Goal: Information Seeking & Learning: Learn about a topic

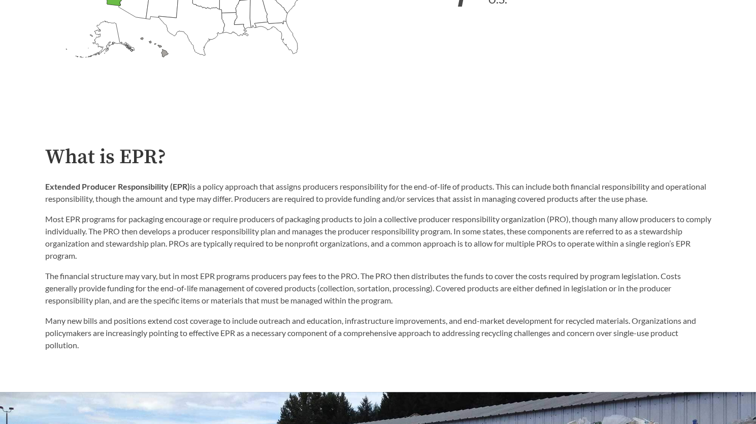
scroll to position [467, 0]
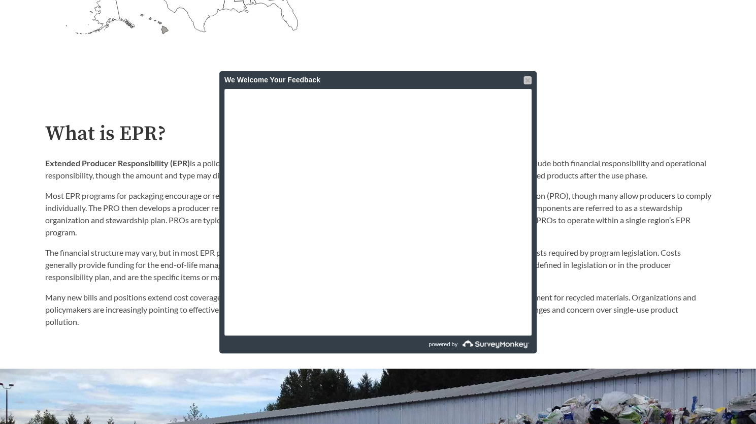
click at [526, 81] on div at bounding box center [528, 80] width 8 height 8
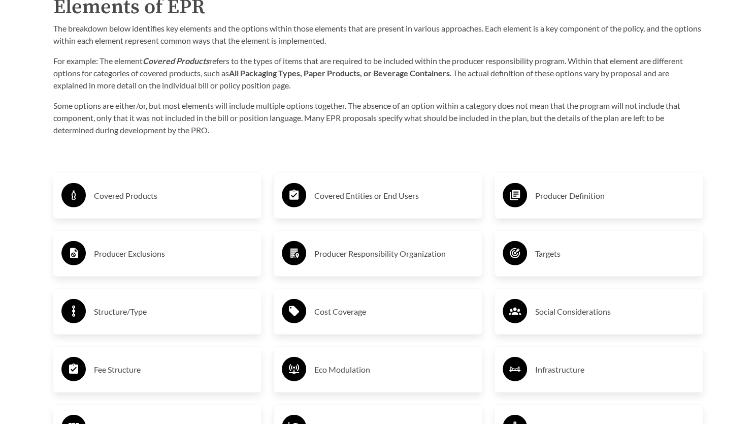
scroll to position [1635, 0]
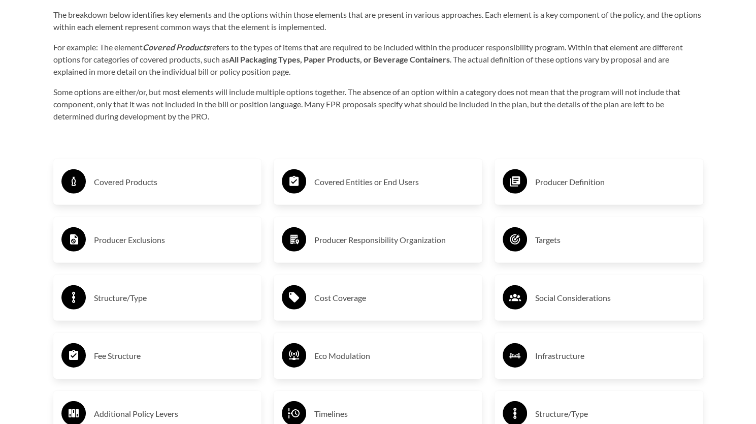
click at [538, 186] on h3 "Producer Definition" at bounding box center [615, 182] width 160 height 16
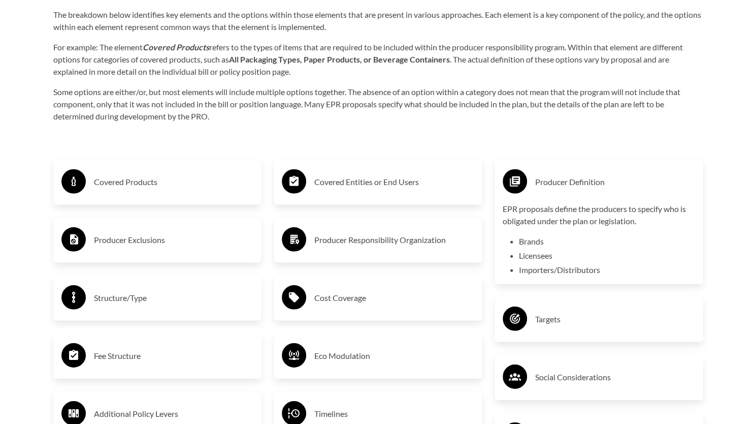
click at [533, 247] on li "Brands" at bounding box center [607, 241] width 176 height 12
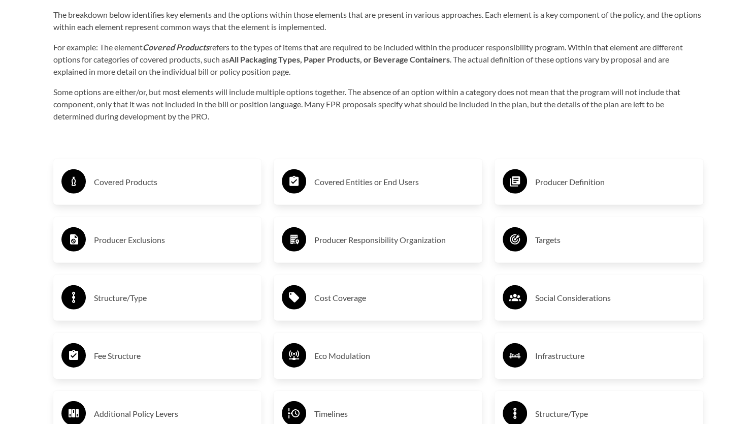
click at [548, 192] on div "Producer Definition" at bounding box center [599, 181] width 192 height 29
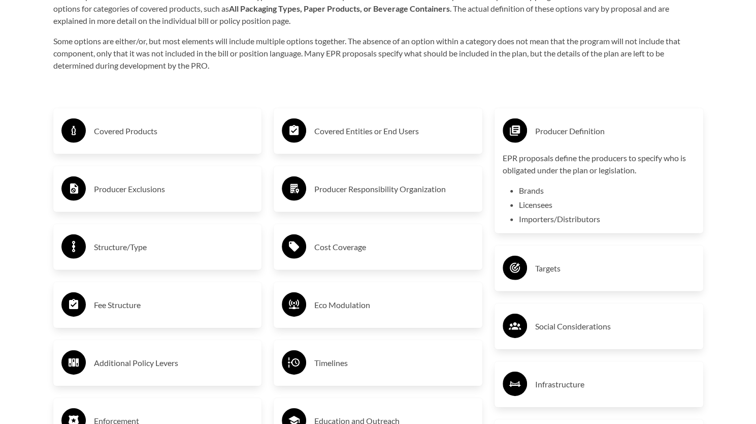
scroll to position [1736, 0]
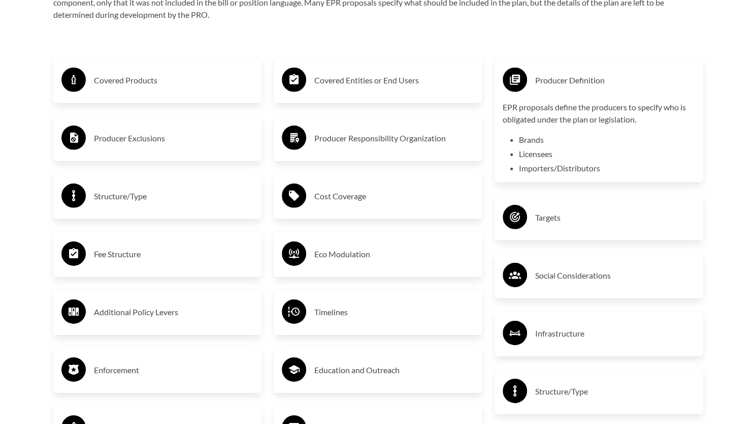
click at [108, 145] on h3 "Producer Exclusions" at bounding box center [174, 138] width 160 height 16
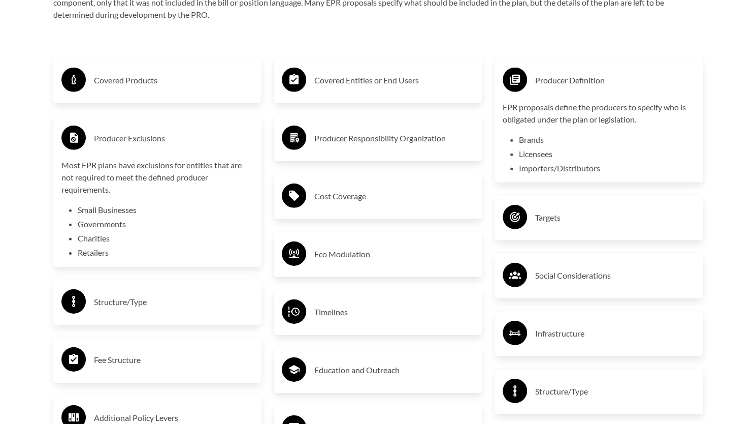
click at [128, 308] on h3 "Structure/Type" at bounding box center [174, 302] width 160 height 16
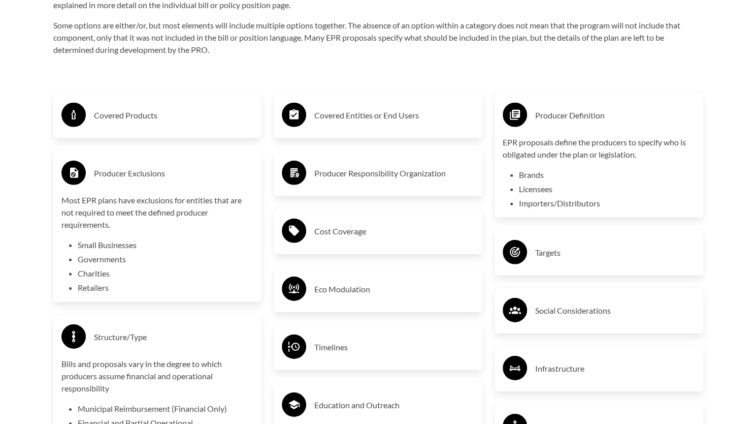
scroll to position [1686, 0]
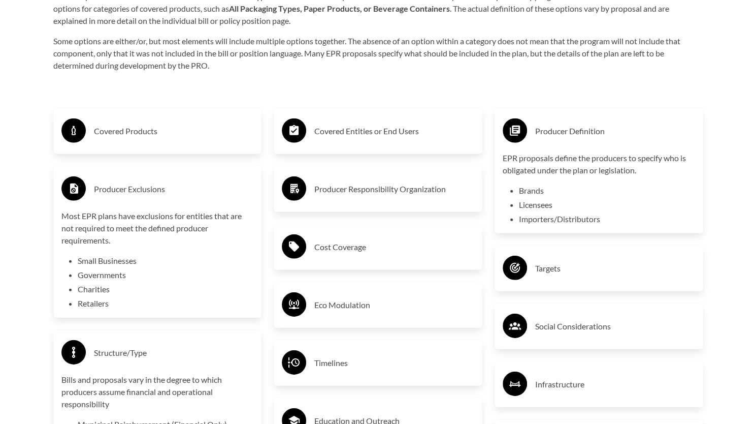
click at [156, 143] on div "Covered Products" at bounding box center [157, 130] width 192 height 29
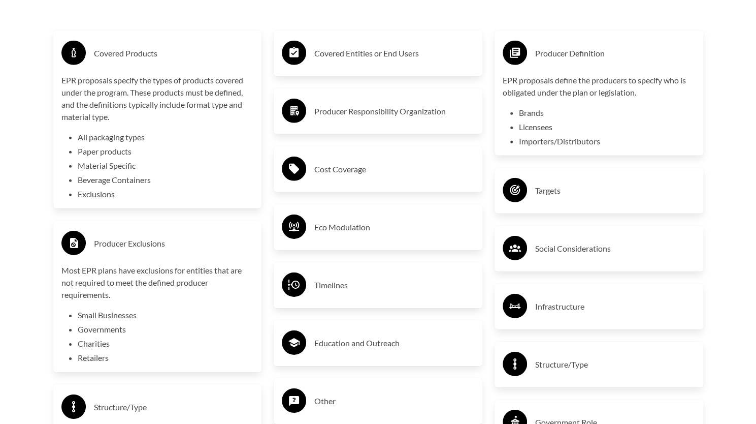
scroll to position [1838, 0]
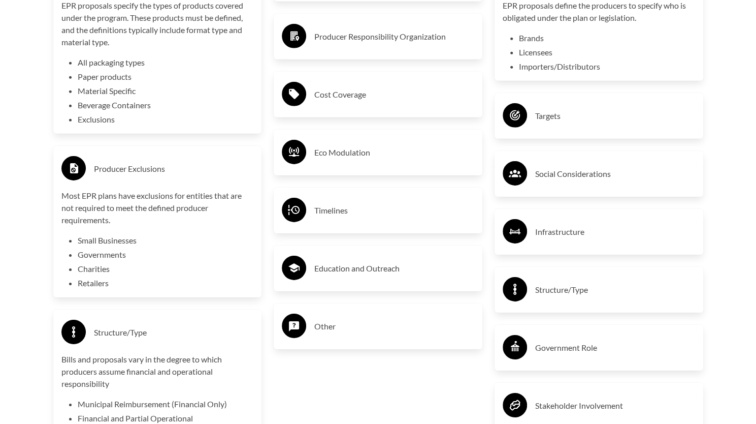
click at [315, 207] on h3 "Timelines" at bounding box center [394, 210] width 160 height 16
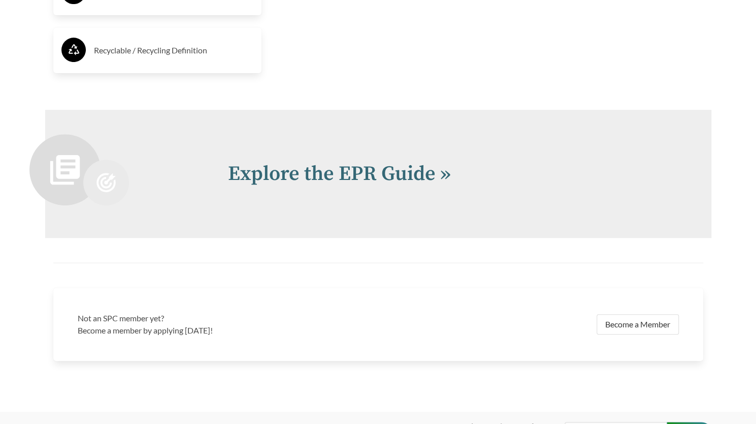
scroll to position [2549, 0]
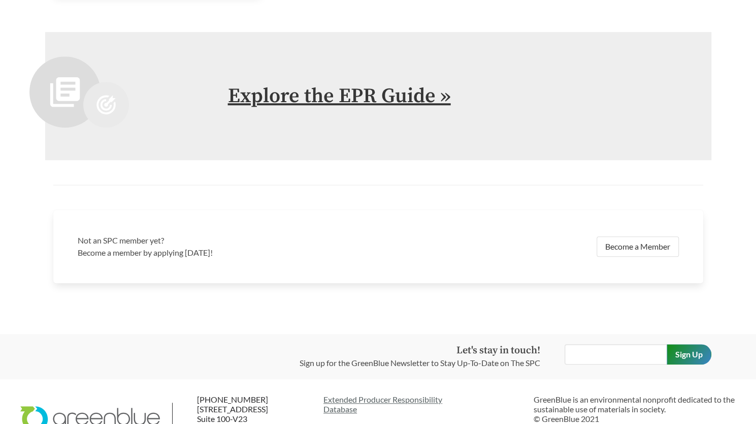
click at [338, 100] on link "Explore the EPR Guide »" at bounding box center [339, 95] width 223 height 25
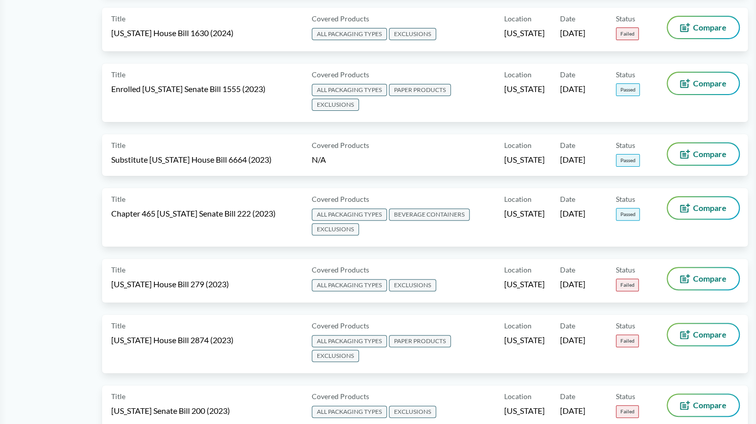
scroll to position [2336, 0]
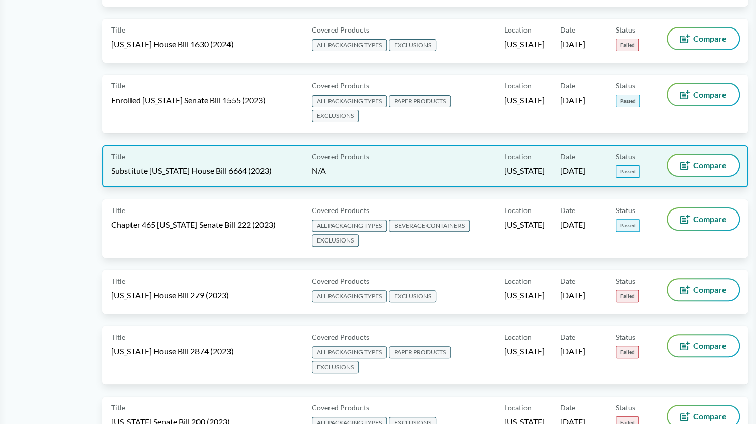
click at [261, 178] on div "Title Substitute [US_STATE] House Bill 6664 (2023) Covered Products N/A Locatio…" at bounding box center [425, 166] width 646 height 42
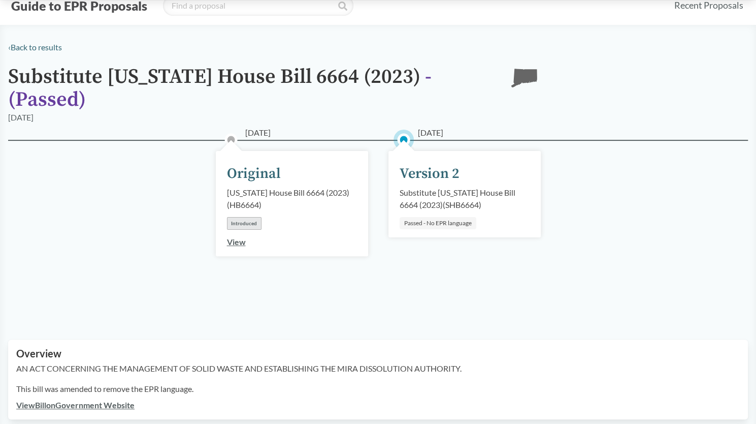
scroll to position [51, 0]
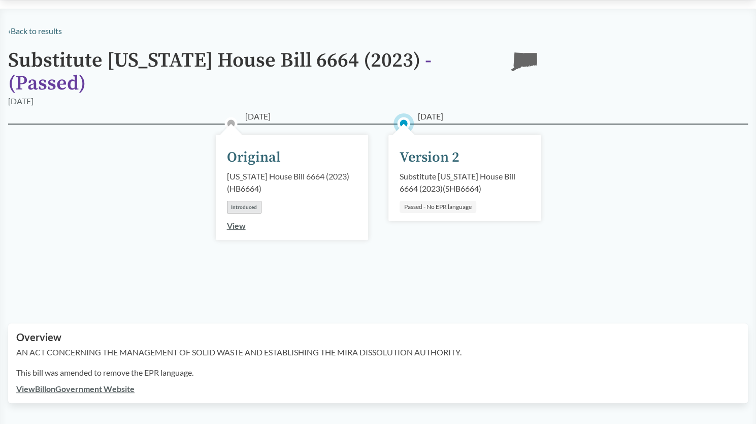
click at [239, 227] on link "View" at bounding box center [236, 225] width 19 height 10
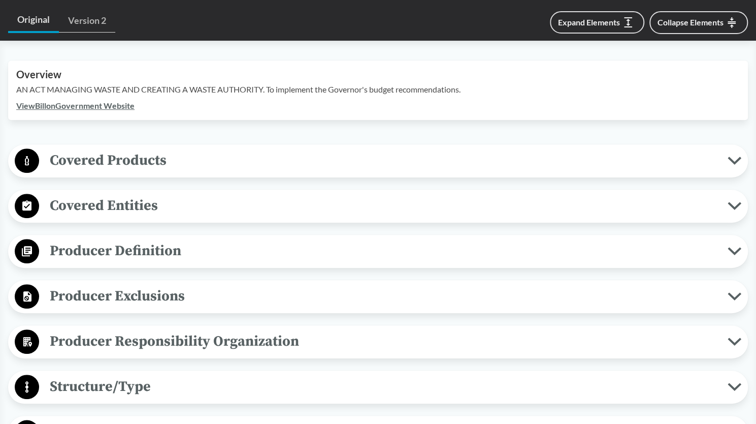
scroll to position [355, 0]
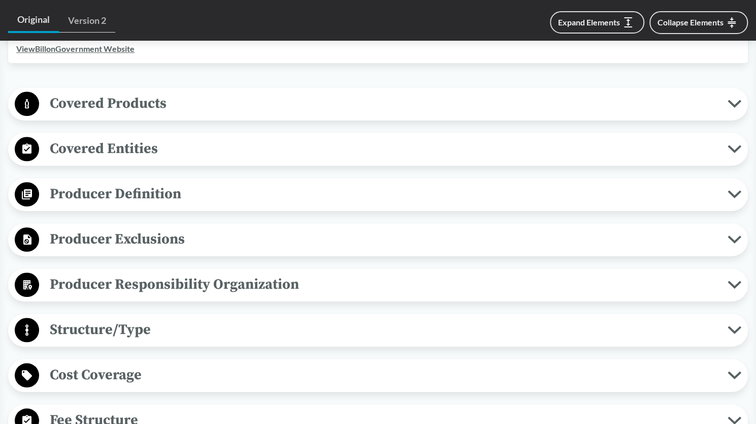
click at [189, 110] on span "Covered Products" at bounding box center [383, 103] width 689 height 23
